Goal: Task Accomplishment & Management: Use online tool/utility

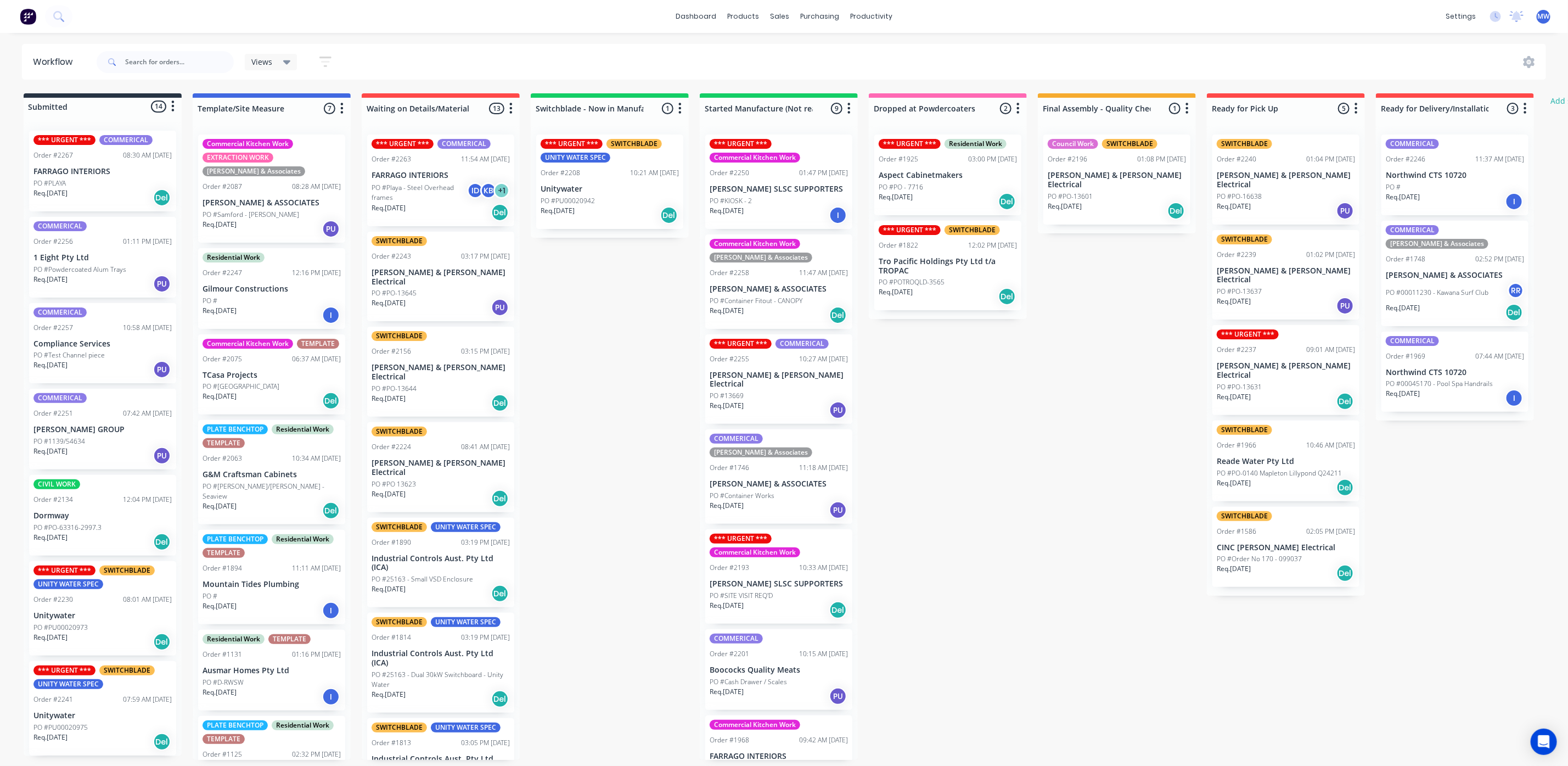
click at [108, 195] on div "Req. [DATE] Del" at bounding box center [103, 197] width 138 height 19
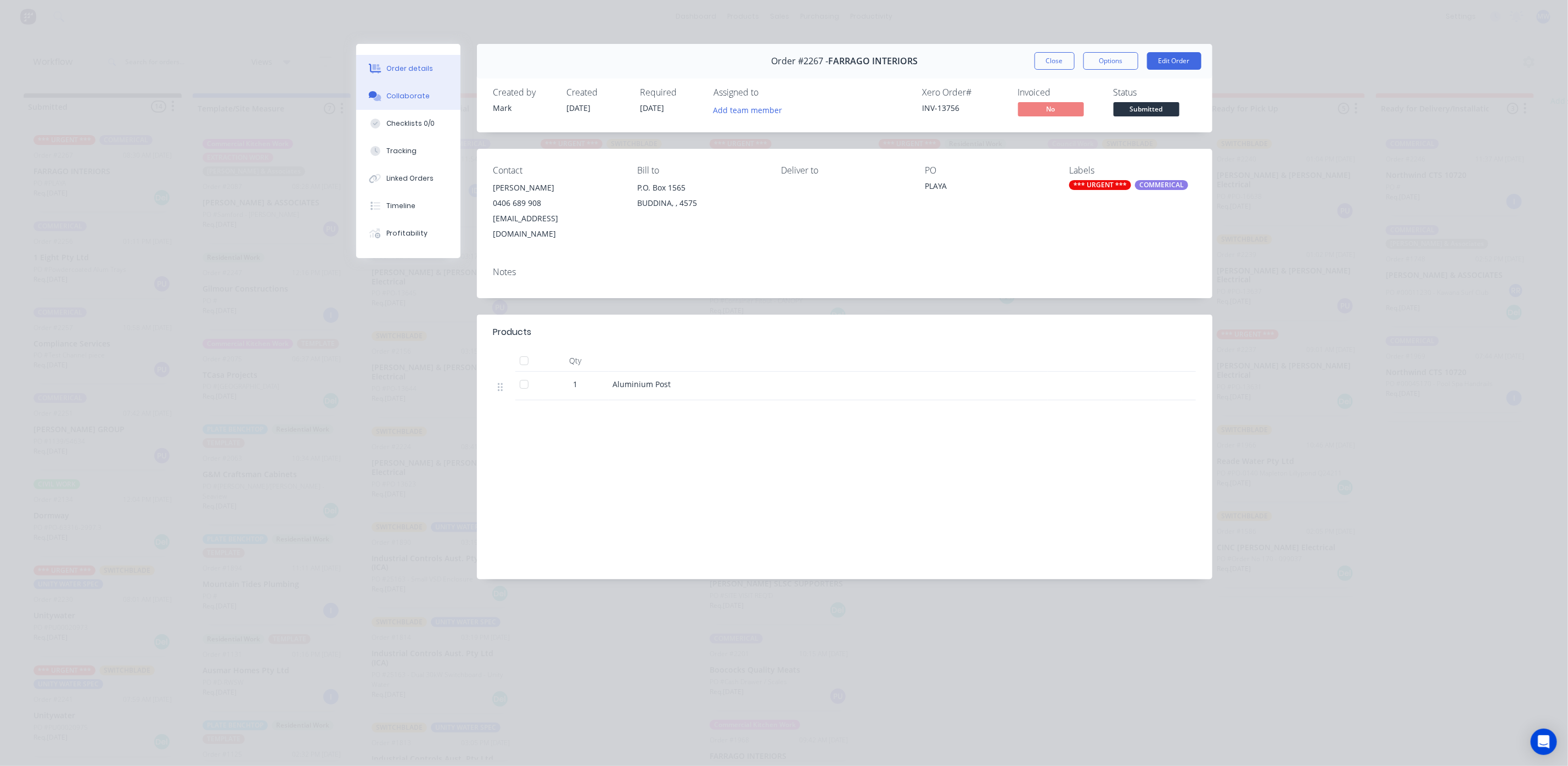
click at [411, 99] on div "Collaborate" at bounding box center [408, 96] width 44 height 10
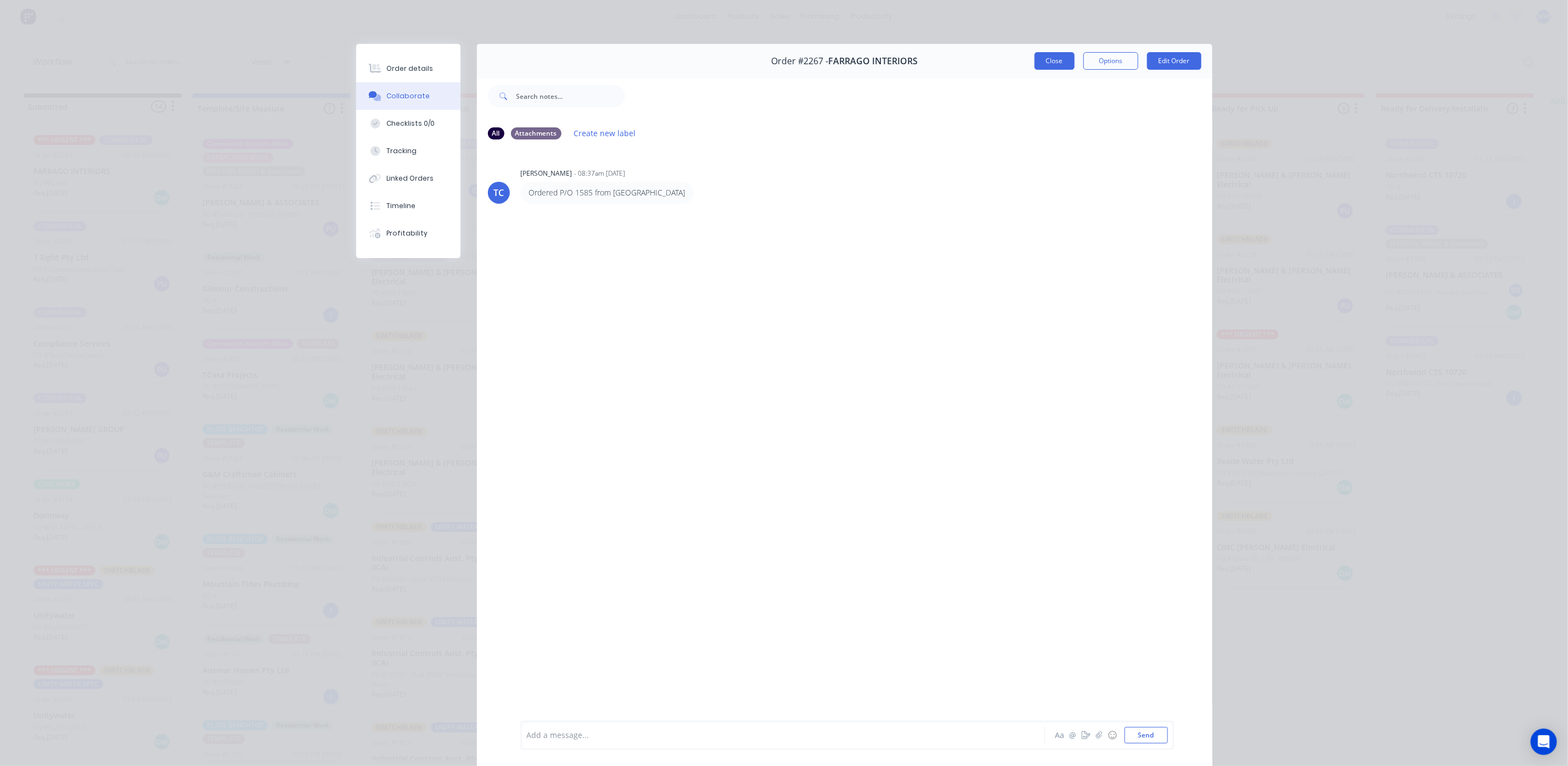
click at [1061, 68] on button "Close" at bounding box center [1055, 61] width 40 height 18
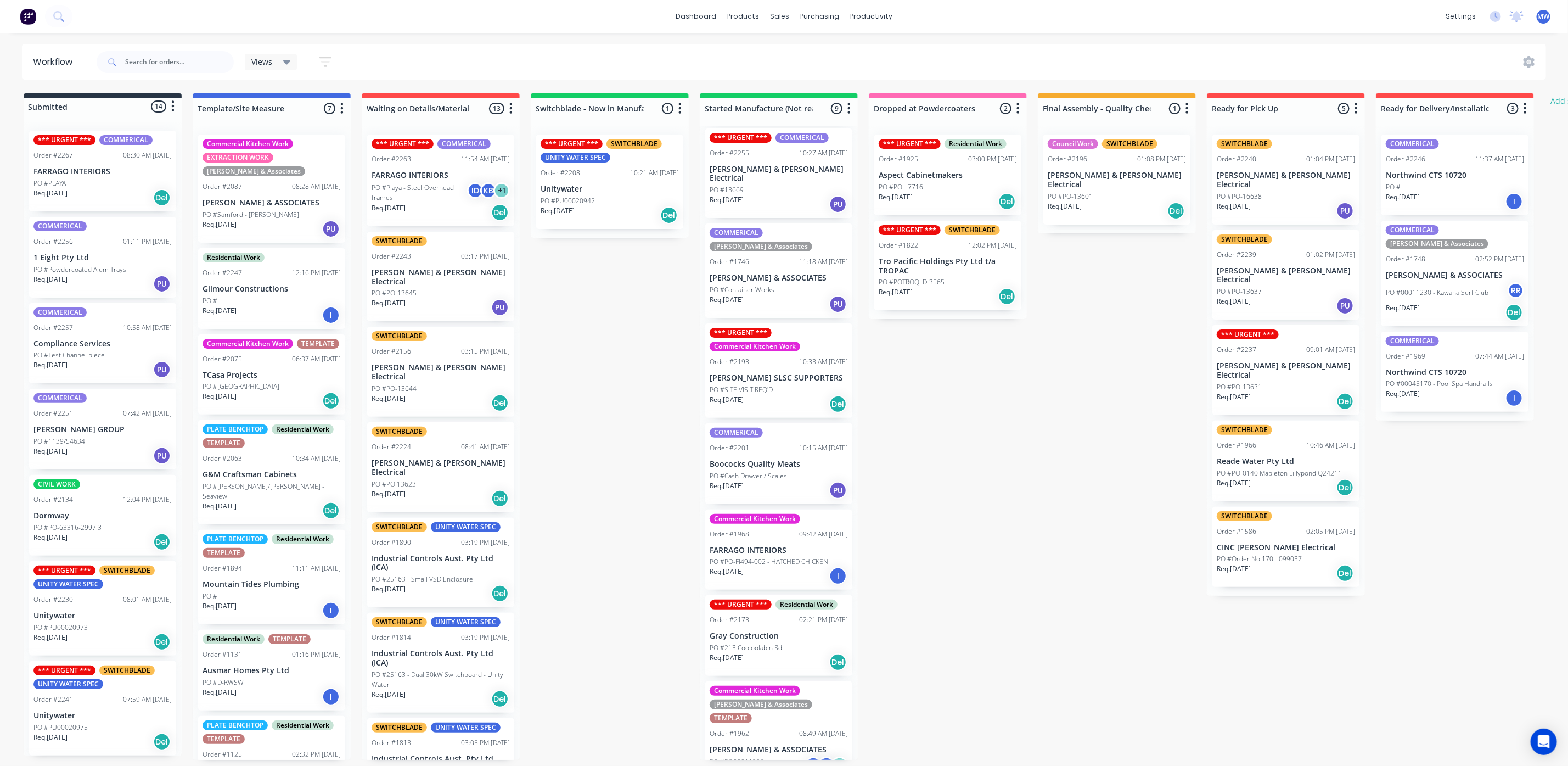
scroll to position [6, 0]
click at [763, 567] on div "Req. [DATE] I" at bounding box center [778, 576] width 138 height 19
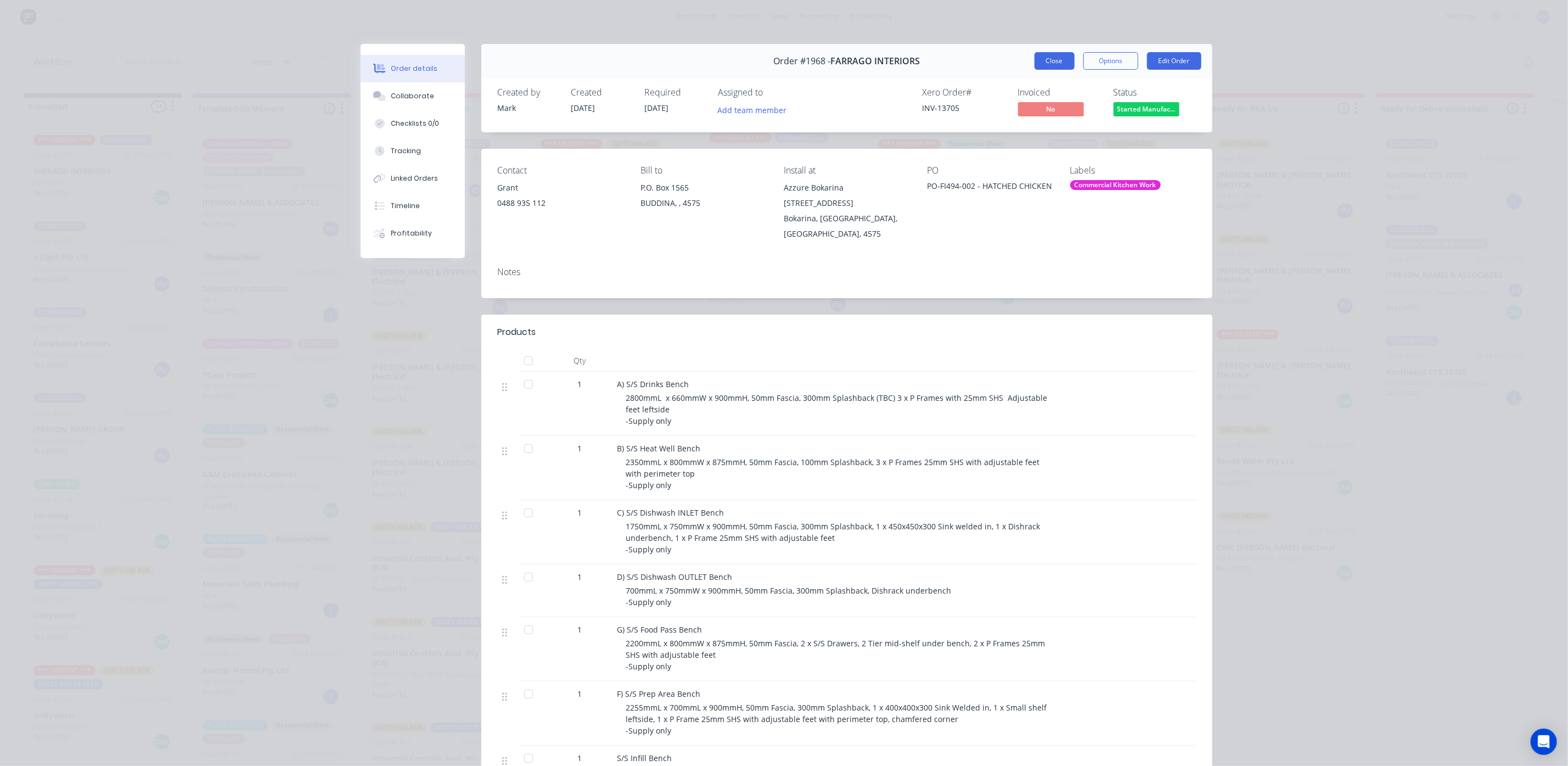
click at [1046, 58] on button "Close" at bounding box center [1055, 61] width 40 height 18
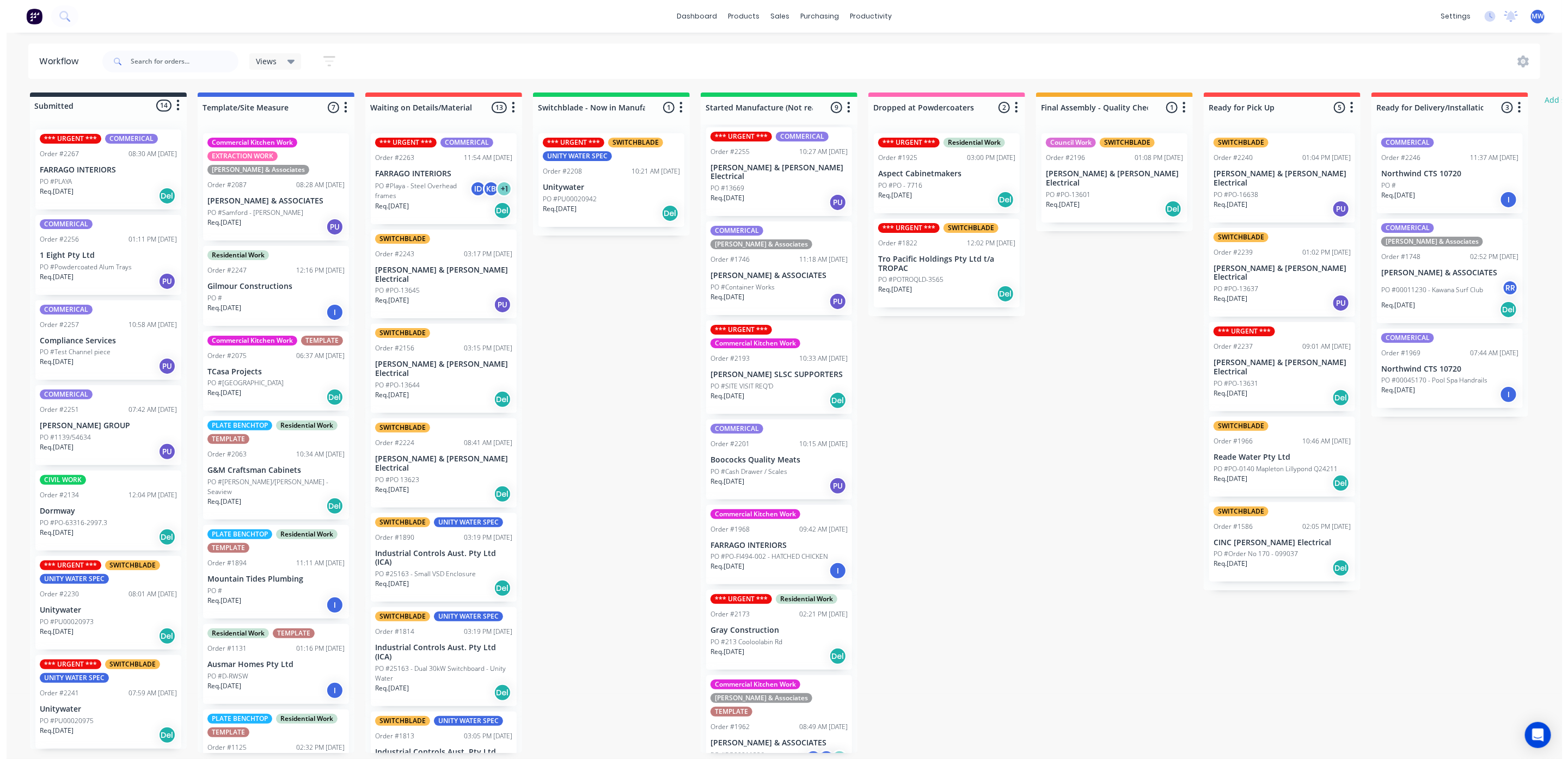
scroll to position [0, 0]
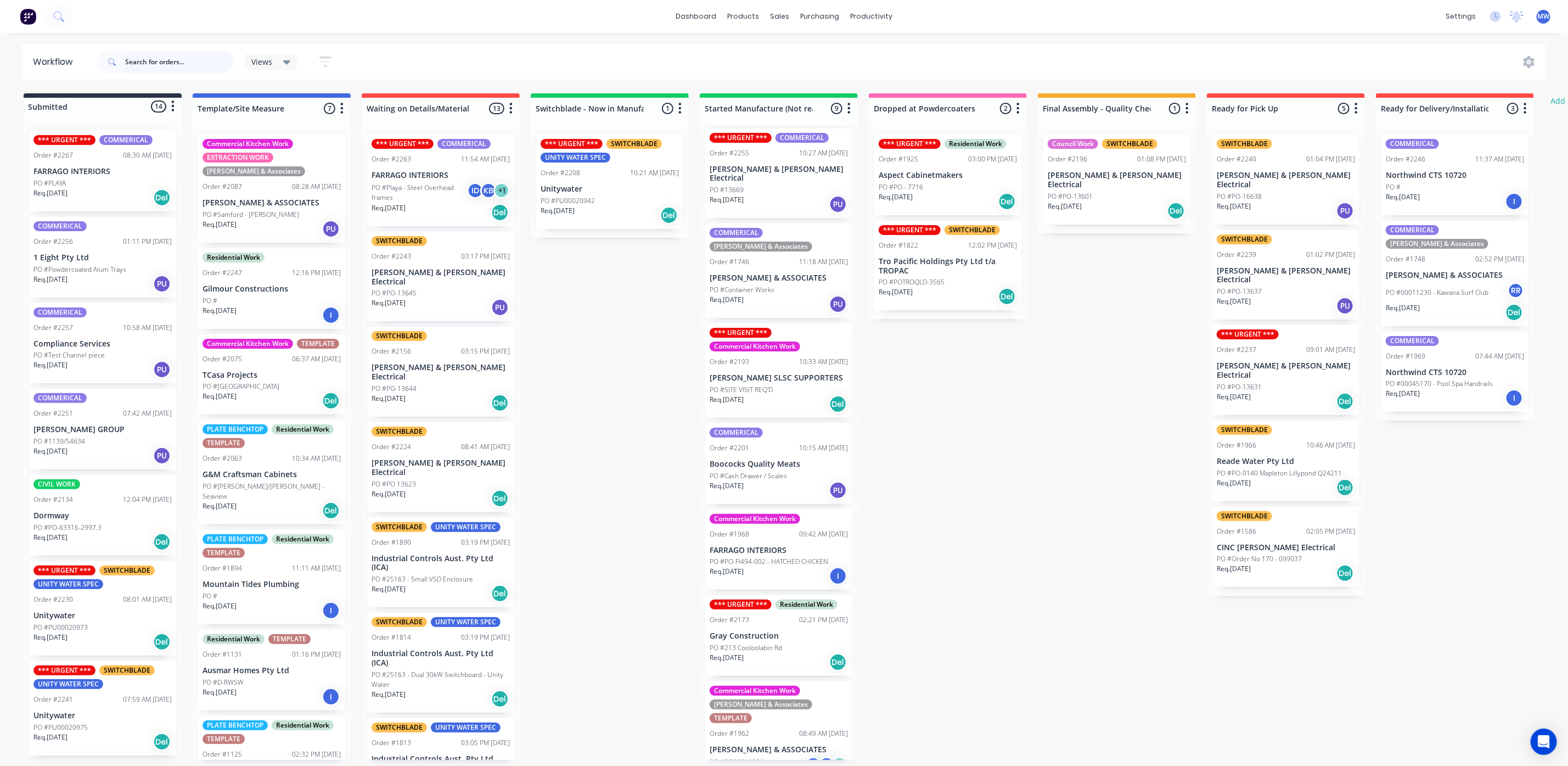
click at [170, 70] on input "text" at bounding box center [179, 62] width 109 height 22
type input "G"
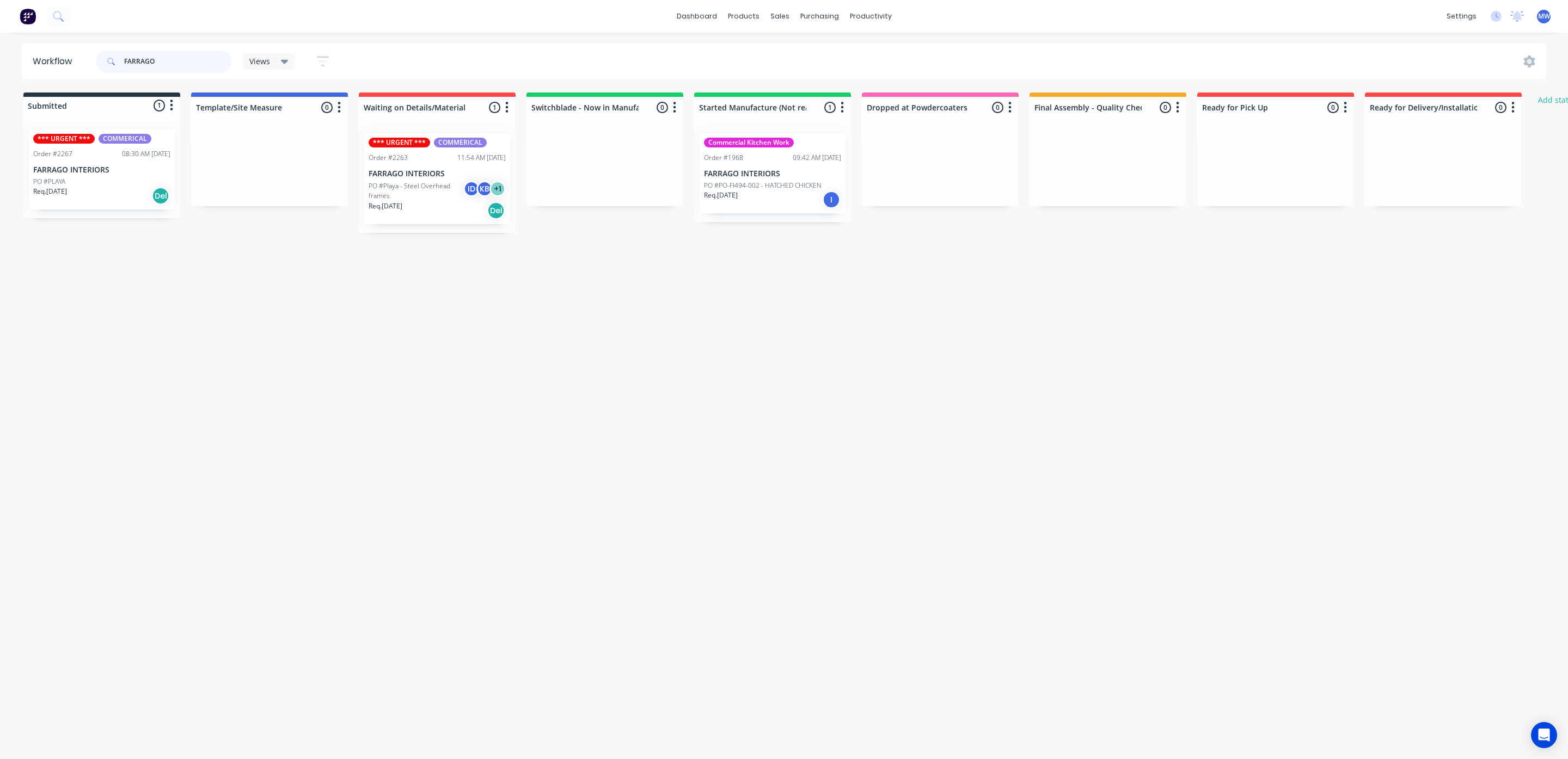
type input "FARRAGO"
click at [434, 195] on p "PO #Playa - Steel Overhead frames" at bounding box center [415, 191] width 95 height 19
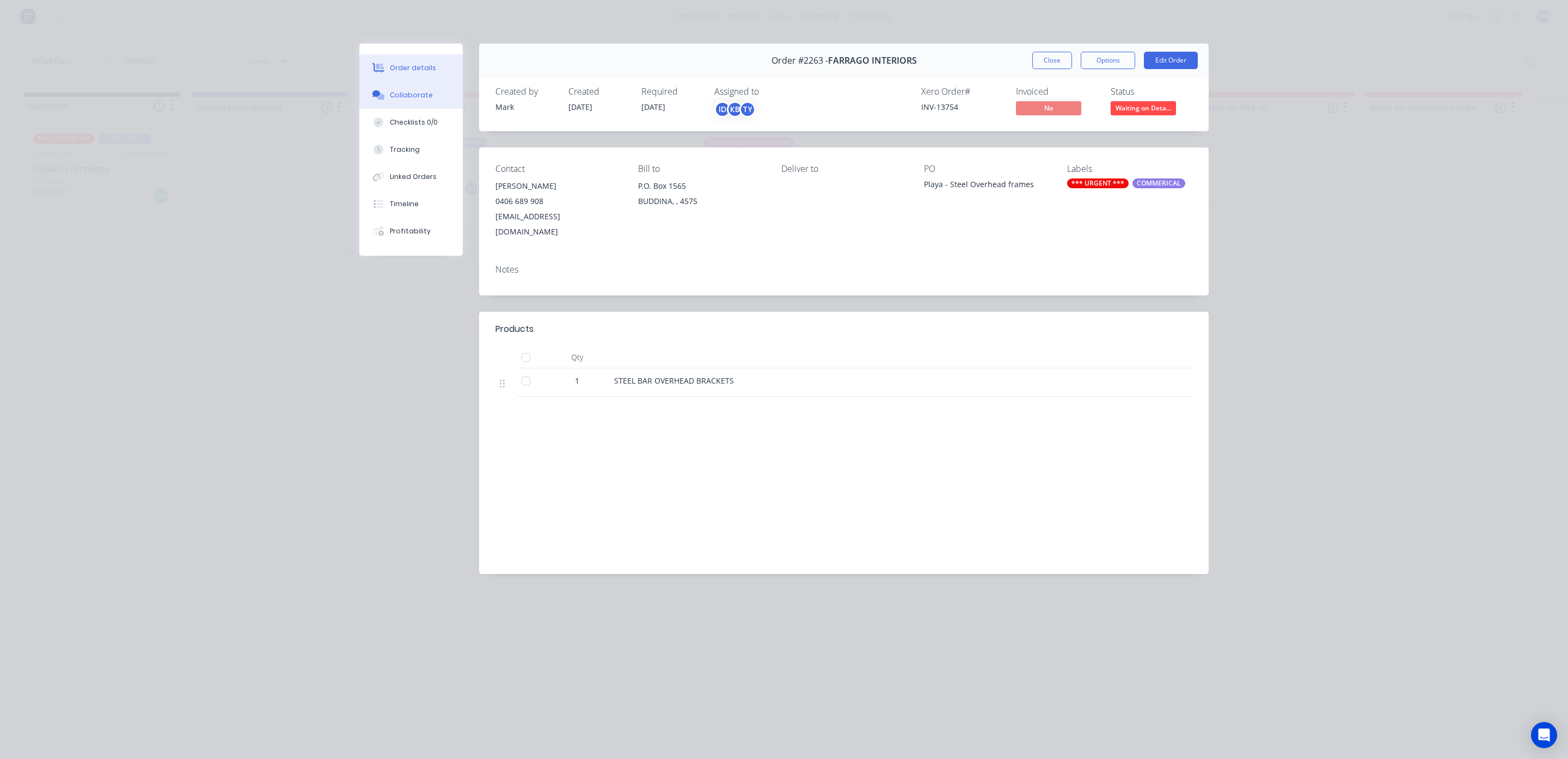
click at [409, 98] on div "Collaborate" at bounding box center [411, 95] width 43 height 10
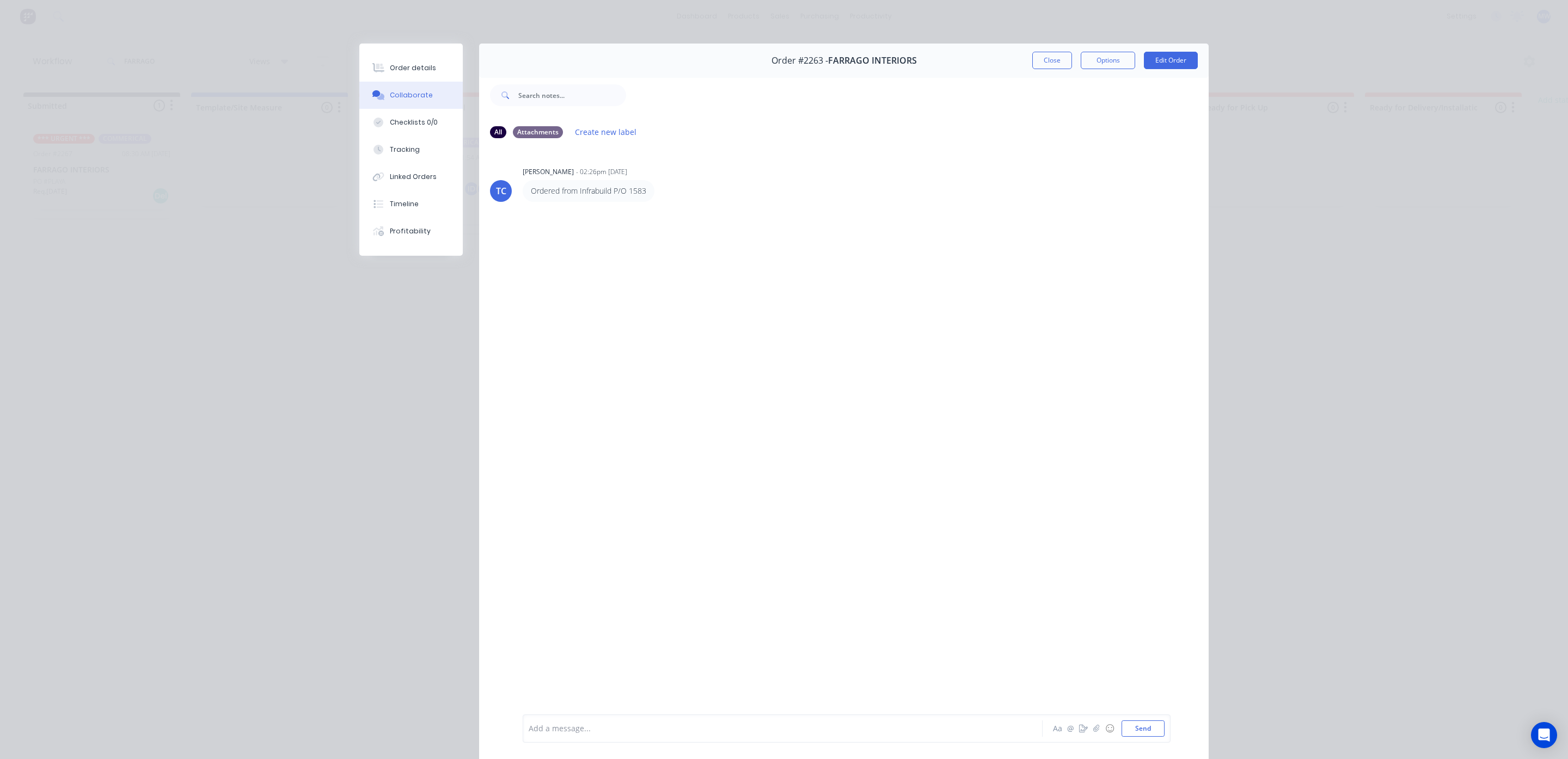
click at [590, 266] on div "TC [PERSON_NAME] - 02:26pm [DATE] Ordered from Infrabuild P/O 1583 Labels Edit …" at bounding box center [843, 431] width 729 height 566
click at [581, 306] on div "TC [PERSON_NAME] - 02:26pm [DATE] Ordered from Infrabuild P/O 1583 Labels Edit …" at bounding box center [843, 431] width 729 height 566
click at [389, 93] on div "Collaborate" at bounding box center [411, 95] width 43 height 10
click at [1034, 58] on button "Close" at bounding box center [1051, 60] width 40 height 18
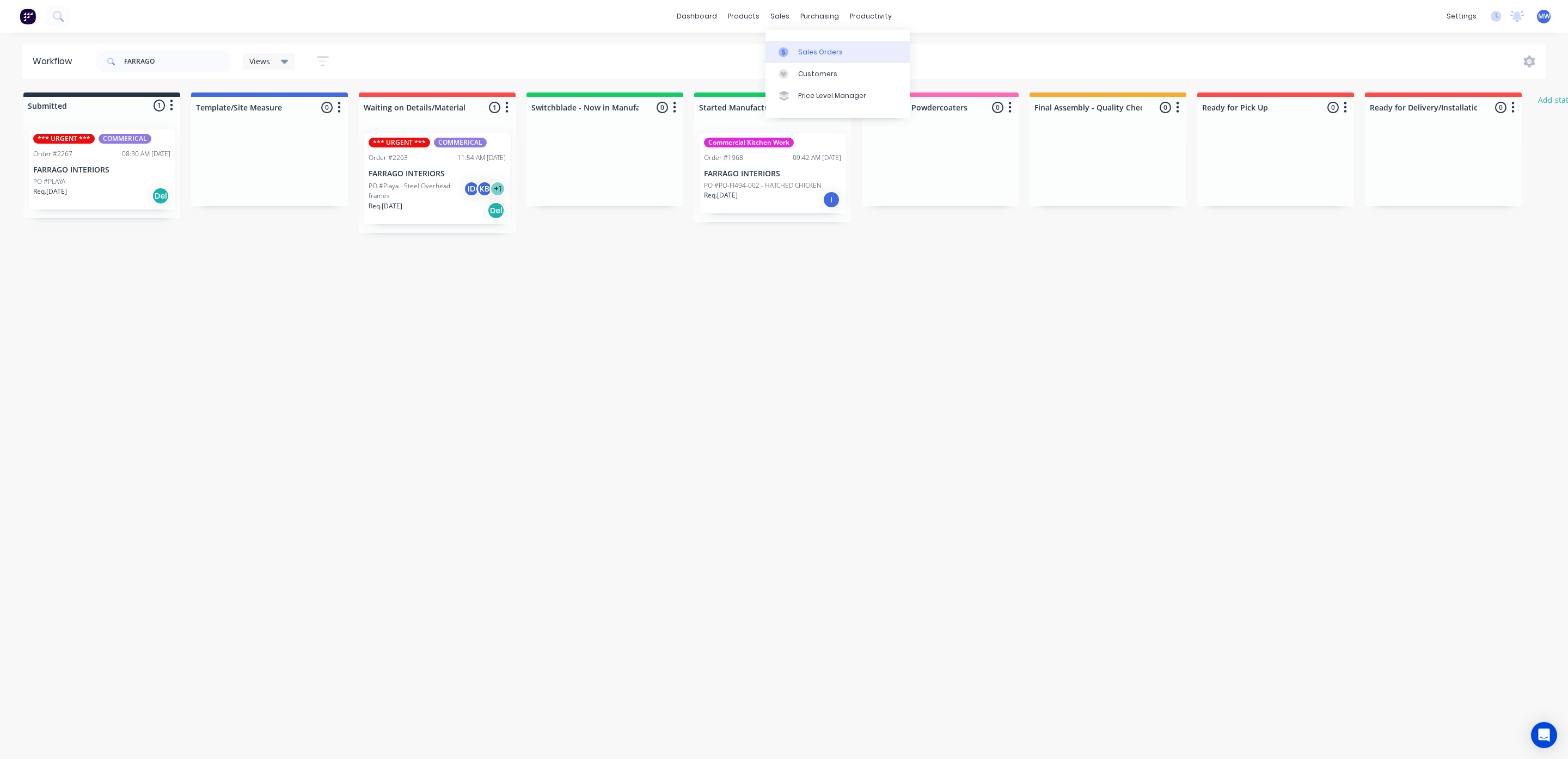
click at [788, 49] on icon at bounding box center [783, 52] width 10 height 10
